Goal: Information Seeking & Learning: Learn about a topic

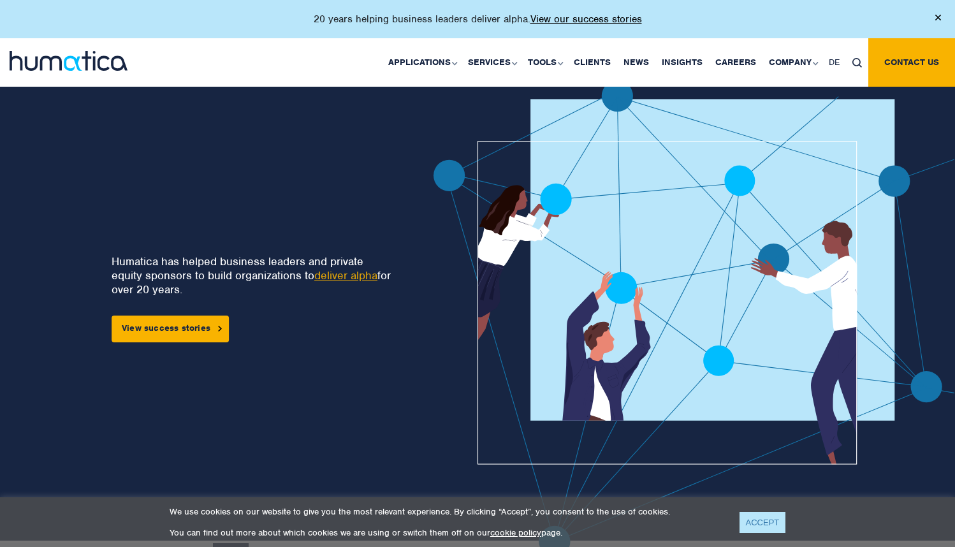
click at [761, 522] on link "ACCEPT" at bounding box center [763, 522] width 47 height 21
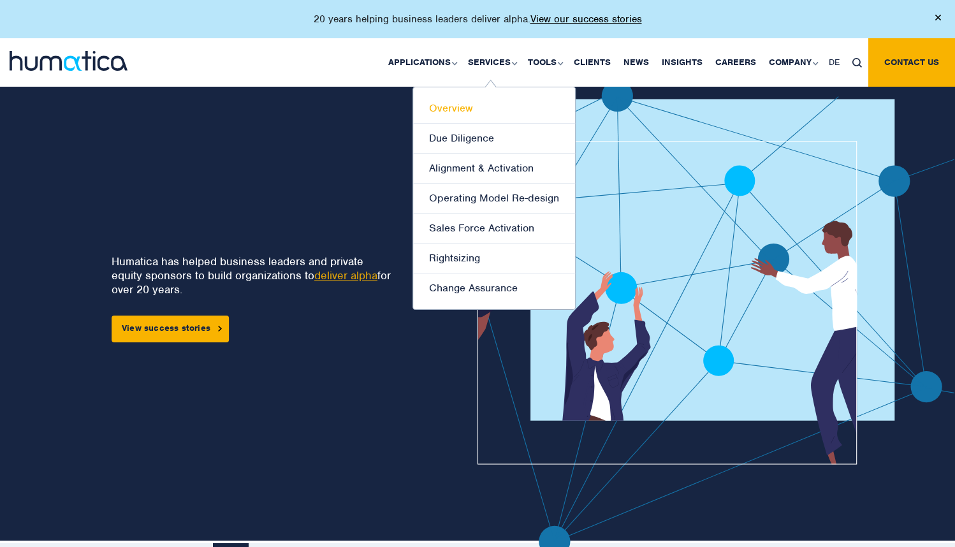
click at [462, 112] on link "Overview" at bounding box center [494, 109] width 162 height 30
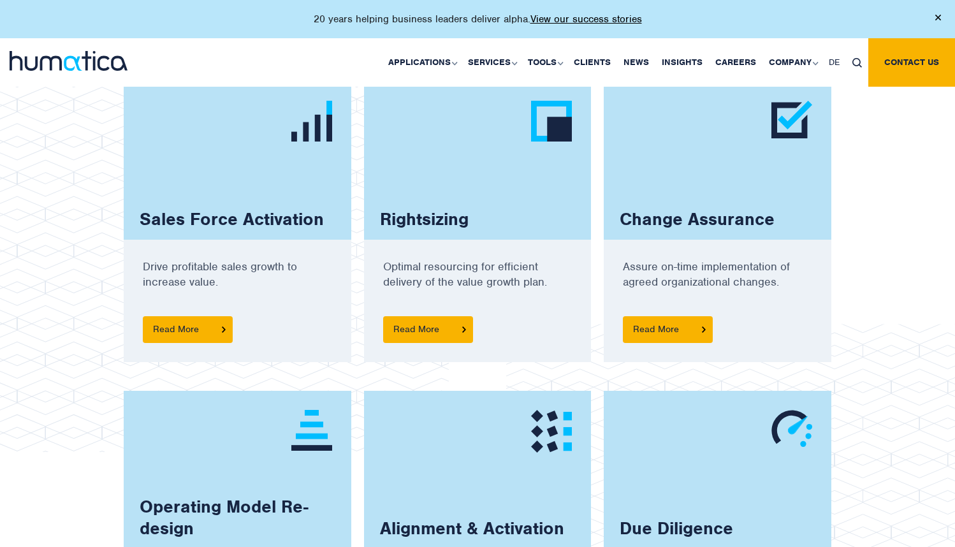
scroll to position [922, 0]
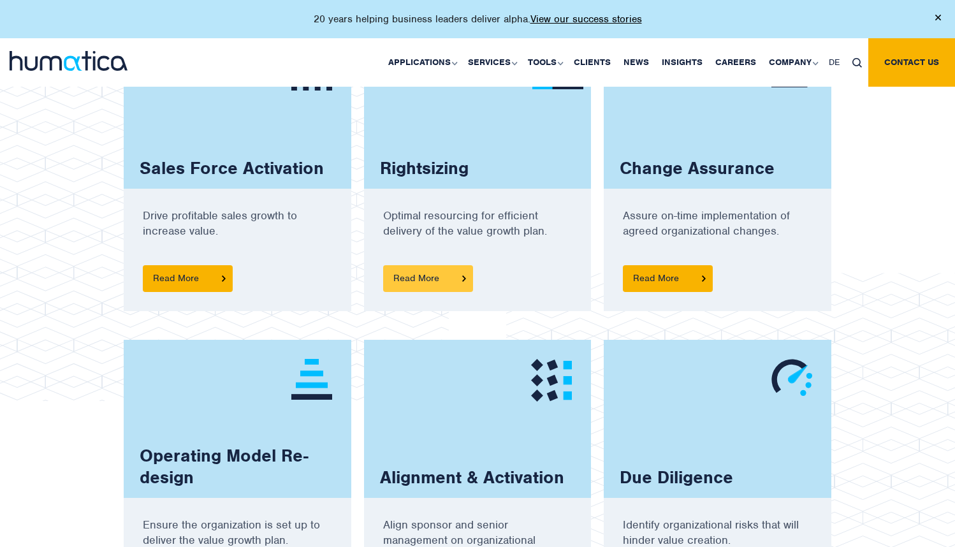
click at [425, 269] on span "Read More" at bounding box center [428, 278] width 90 height 27
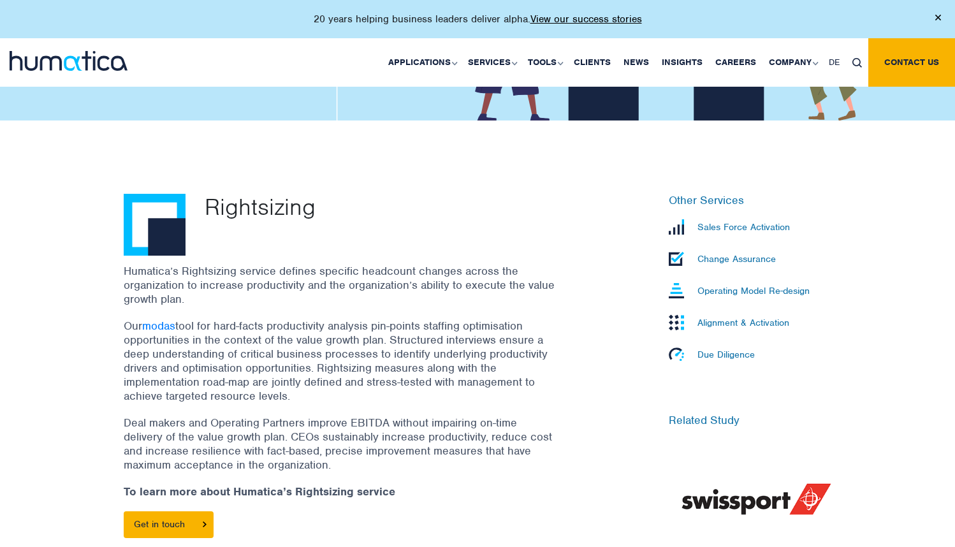
scroll to position [310, 0]
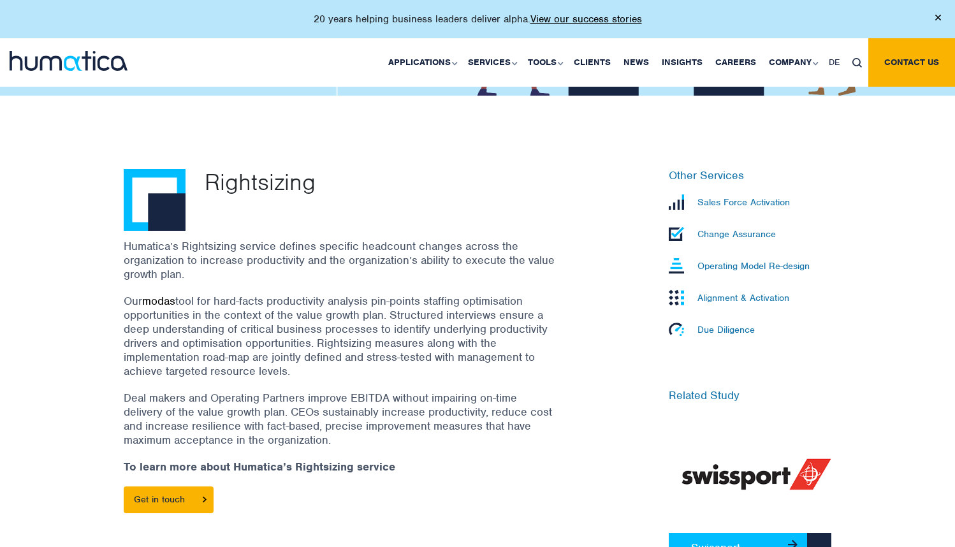
click at [164, 300] on link "modas" at bounding box center [158, 301] width 33 height 14
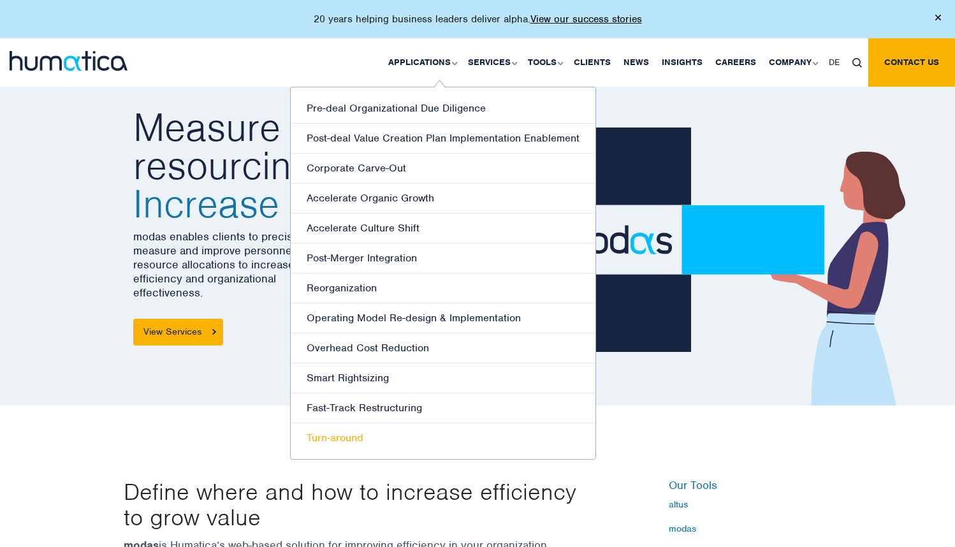
click at [369, 437] on link "Turn-around" at bounding box center [443, 437] width 305 height 29
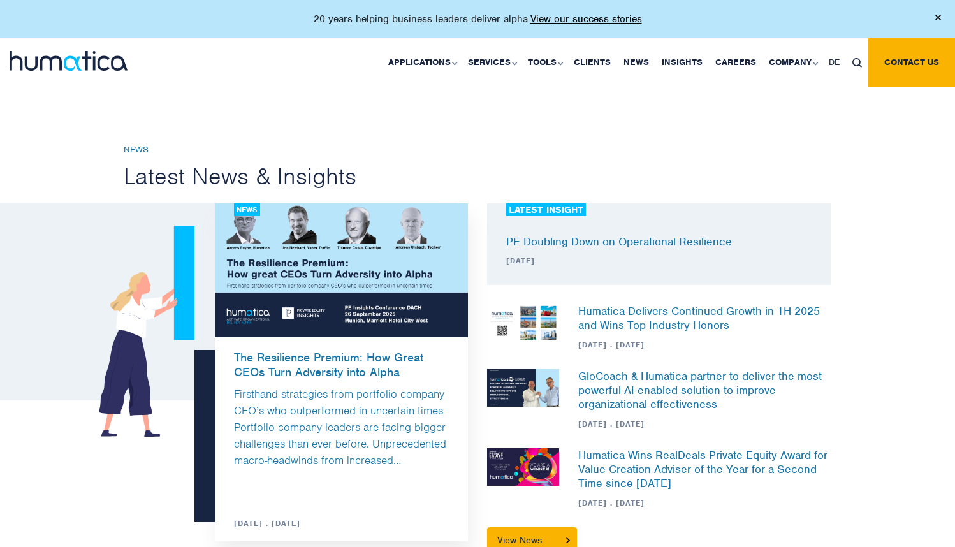
scroll to position [145, 0]
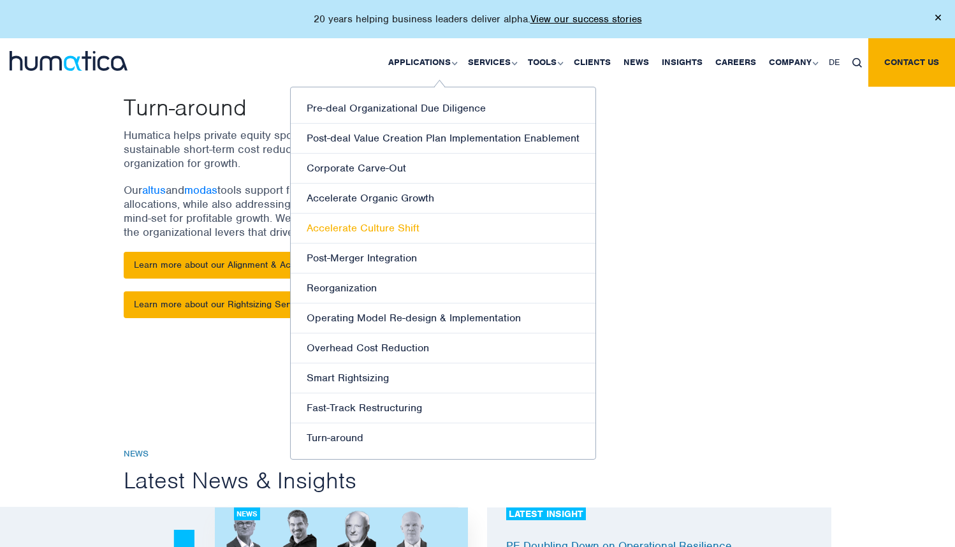
click at [407, 227] on link "Accelerate Culture Shift" at bounding box center [443, 229] width 305 height 30
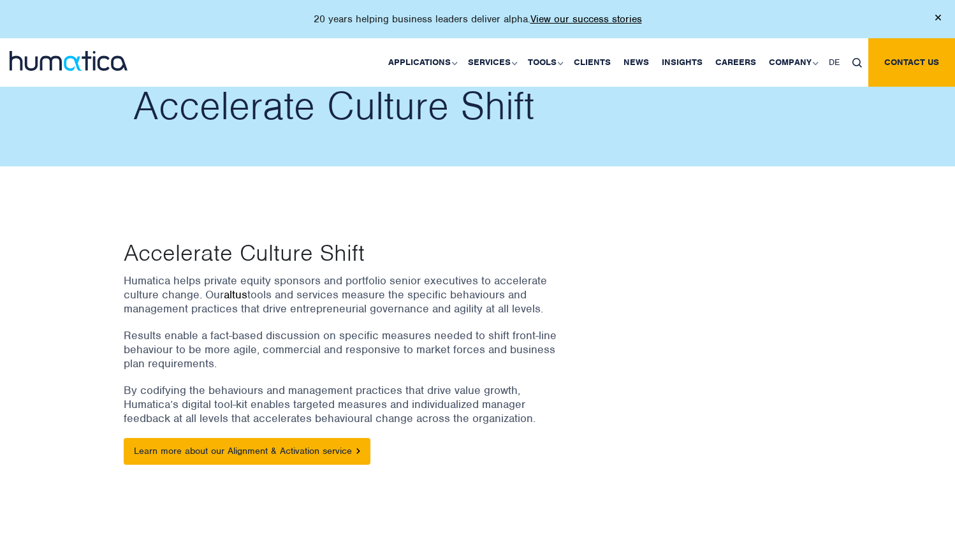
click at [241, 297] on link "altus" at bounding box center [236, 295] width 24 height 14
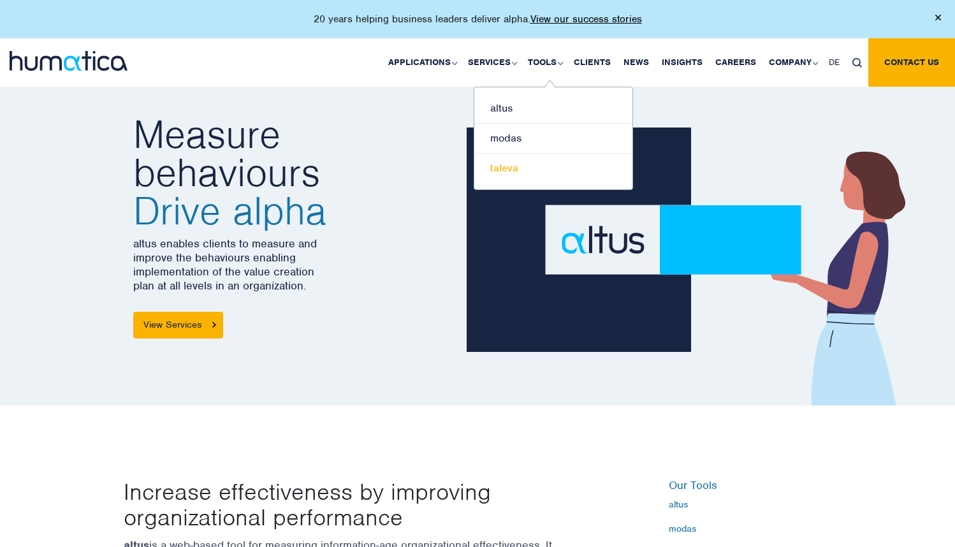
click at [512, 165] on link "taleva" at bounding box center [553, 168] width 158 height 29
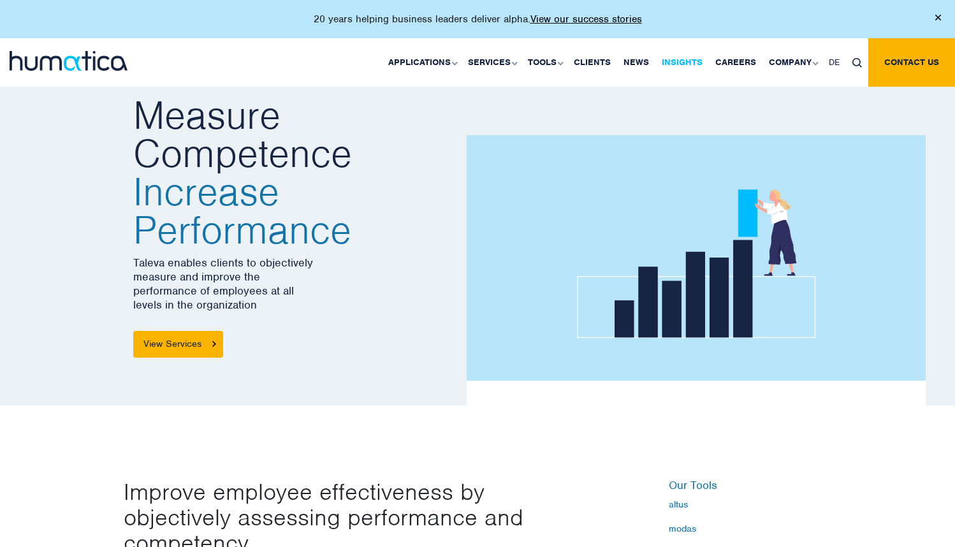
click at [680, 61] on link "Insights" at bounding box center [683, 62] width 54 height 48
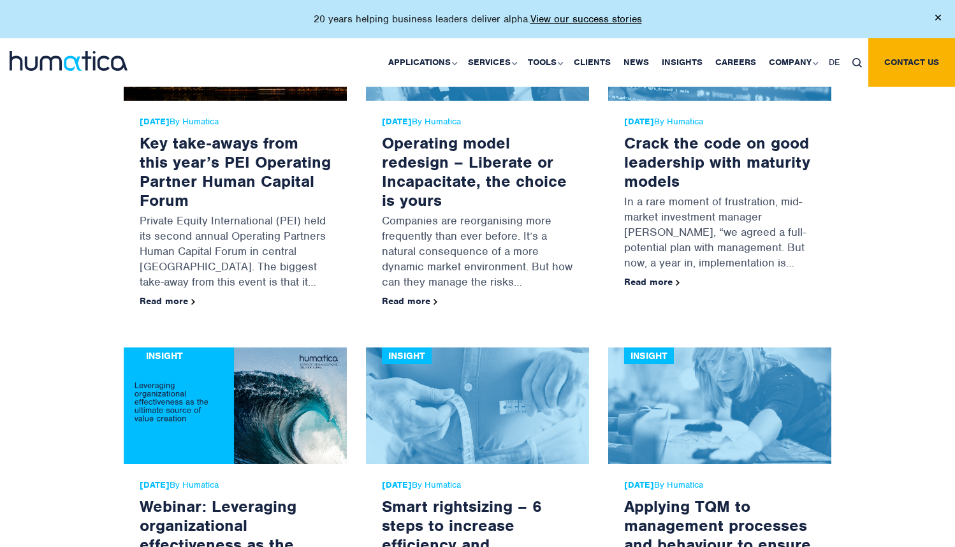
scroll to position [4691, 0]
